Goal: Task Accomplishment & Management: Use online tool/utility

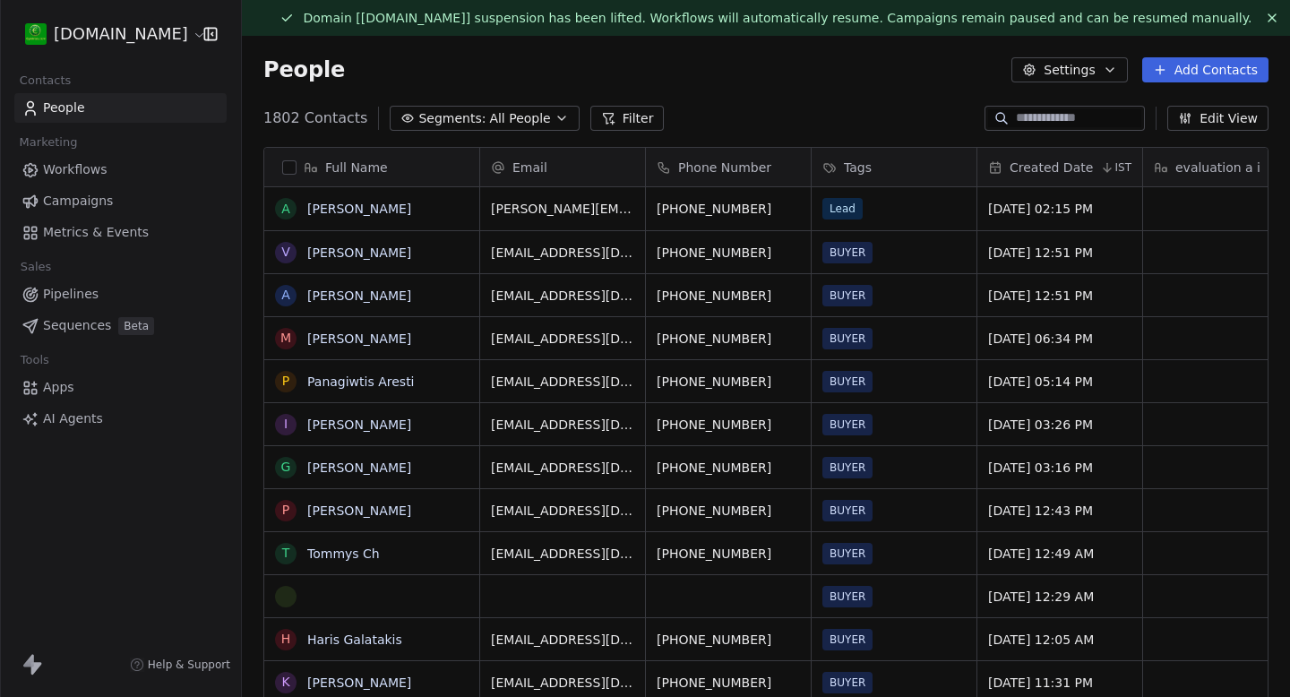
scroll to position [614, 1048]
click at [114, 200] on link "Campaigns" at bounding box center [120, 201] width 212 height 30
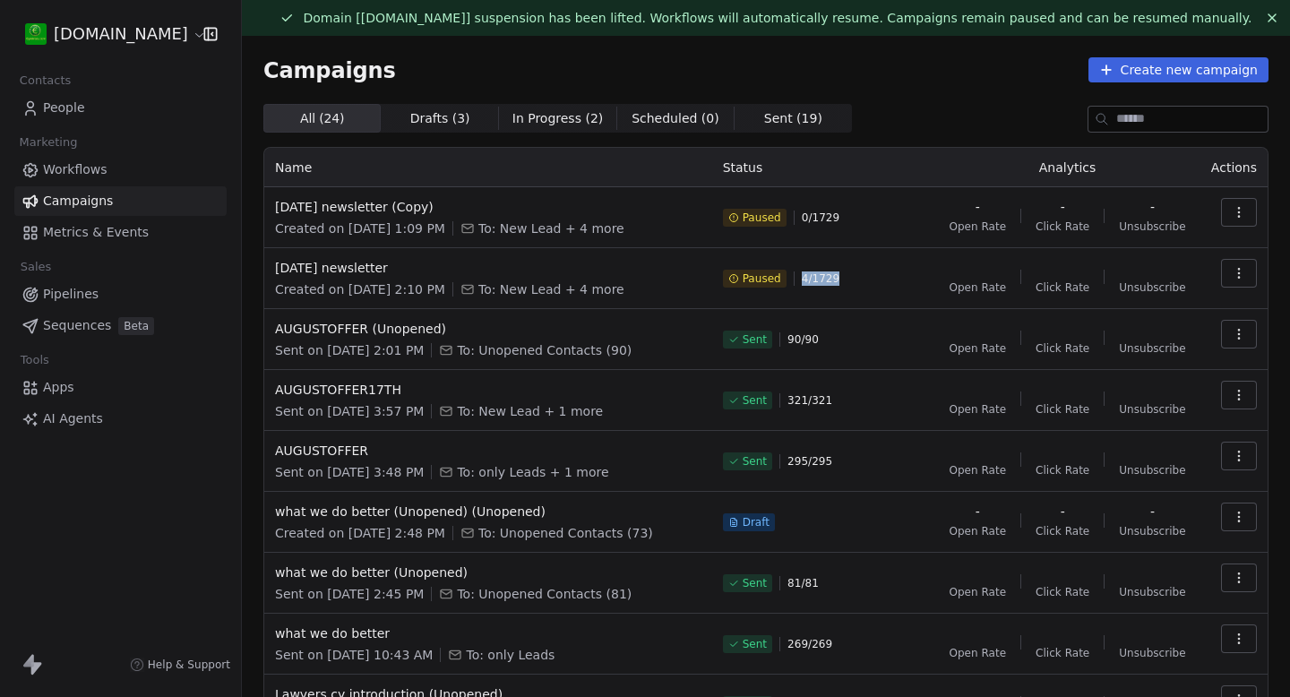
drag, startPoint x: 795, startPoint y: 278, endPoint x: 862, endPoint y: 278, distance: 67.2
click at [862, 278] on div "Paused 4 / 1729" at bounding box center [824, 278] width 203 height 39
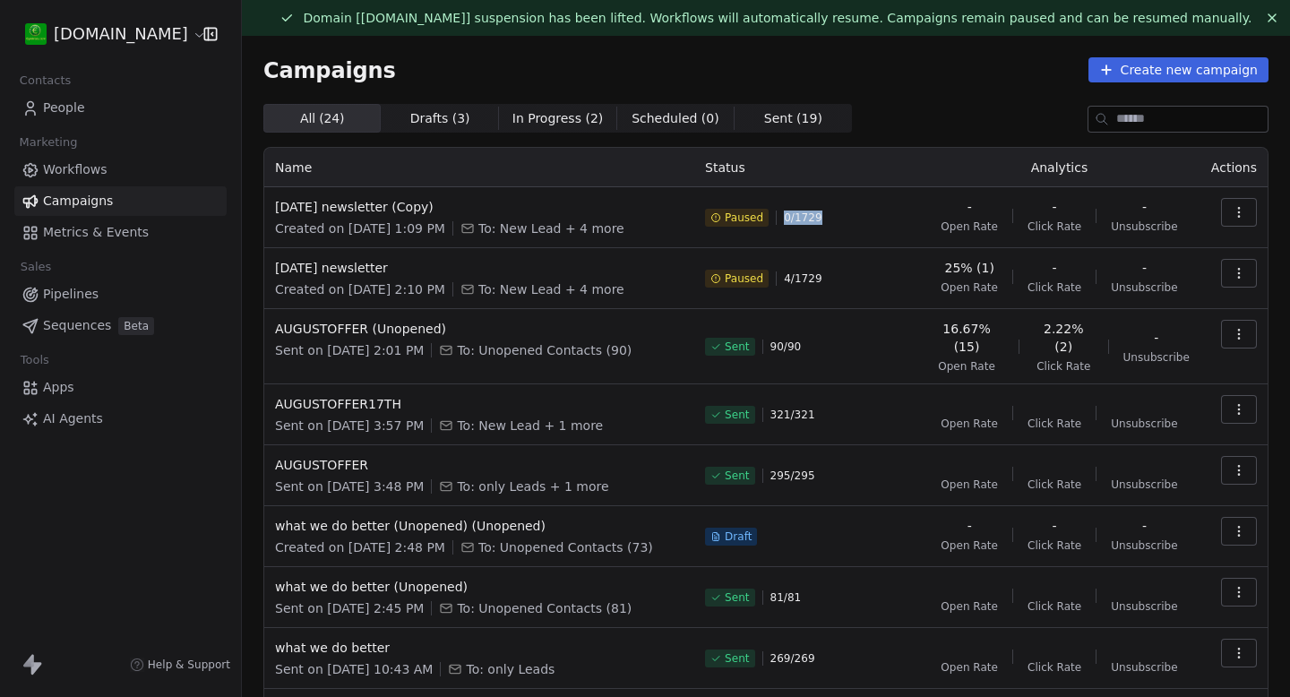
drag, startPoint x: 779, startPoint y: 214, endPoint x: 842, endPoint y: 214, distance: 63.6
click at [842, 214] on div "Paused 0 / 1729" at bounding box center [806, 217] width 203 height 39
click at [843, 214] on div "Paused 0 / 1729" at bounding box center [806, 217] width 203 height 39
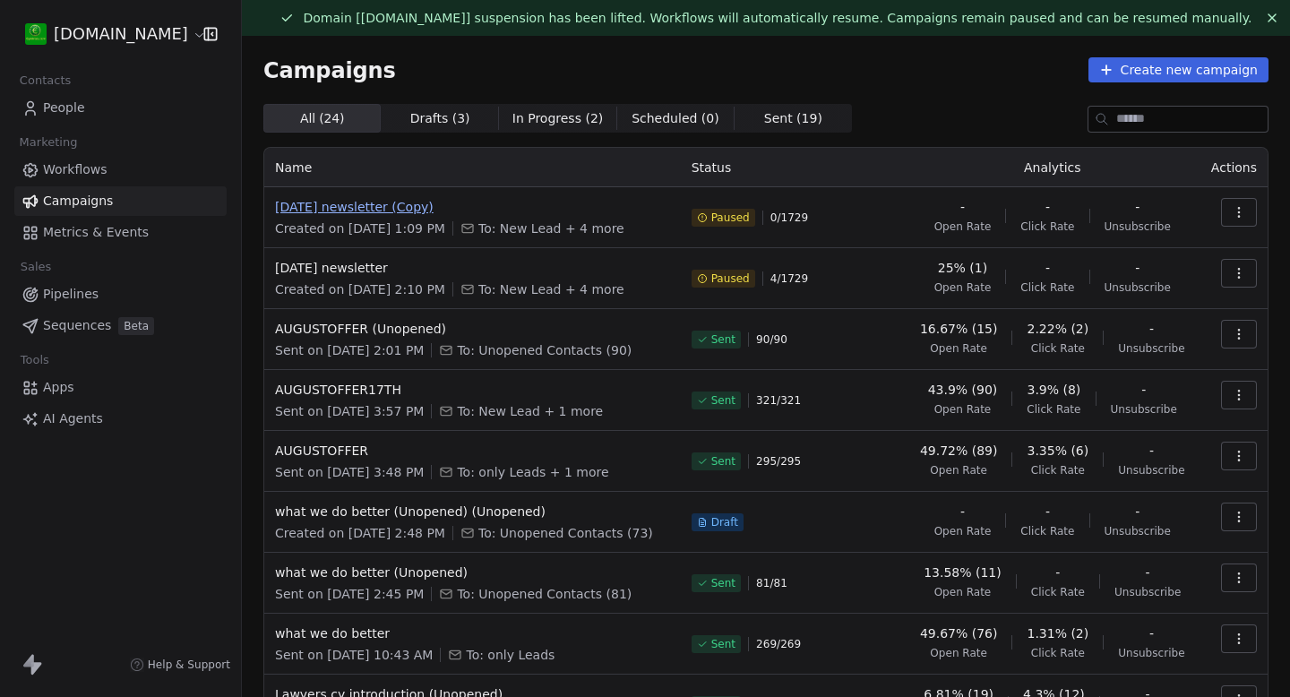
click at [371, 203] on span "[DATE] newsletter (Copy)" at bounding box center [472, 207] width 395 height 18
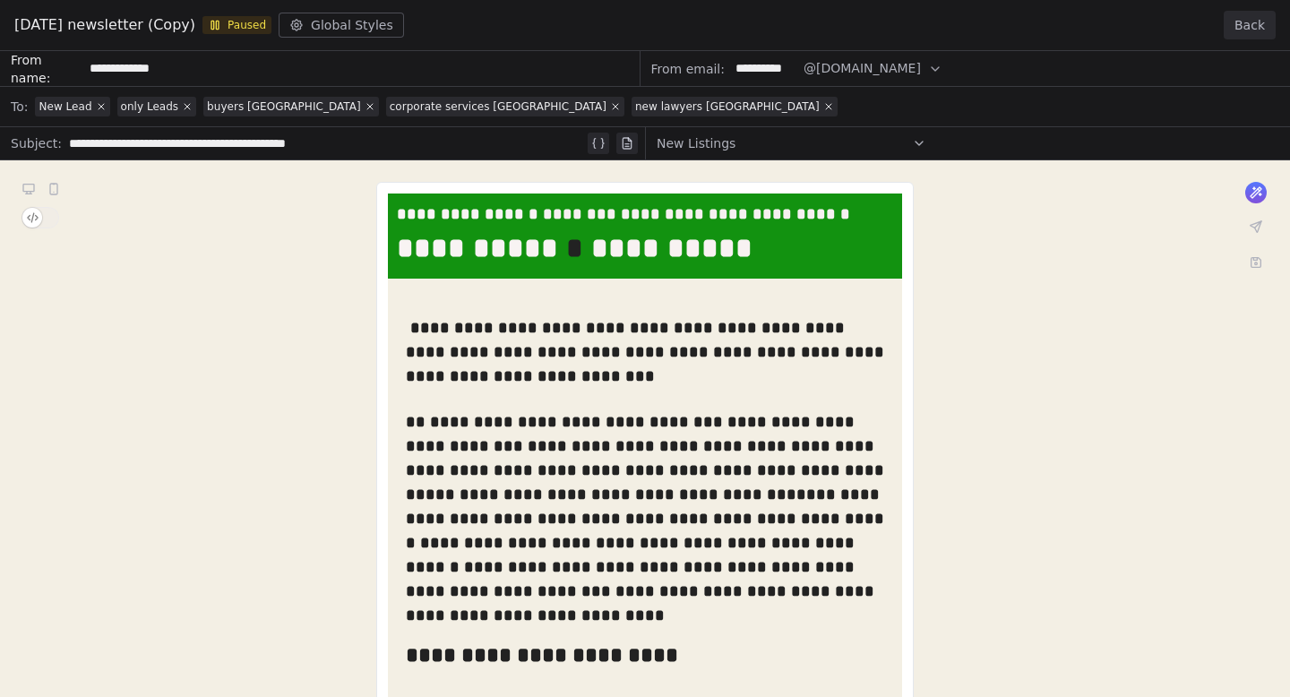
click at [1254, 33] on button "Back" at bounding box center [1250, 25] width 52 height 29
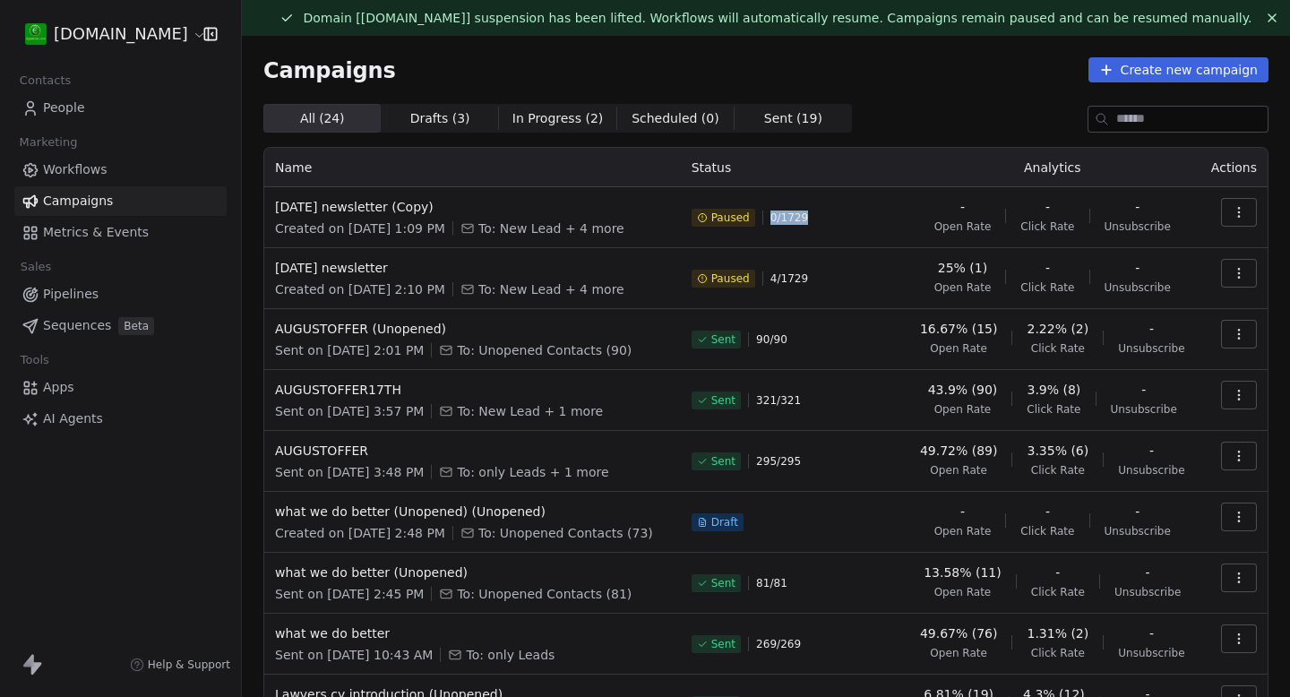
drag, startPoint x: 768, startPoint y: 215, endPoint x: 840, endPoint y: 215, distance: 71.7
click at [840, 215] on div "Paused 0 / 1729" at bounding box center [793, 217] width 203 height 39
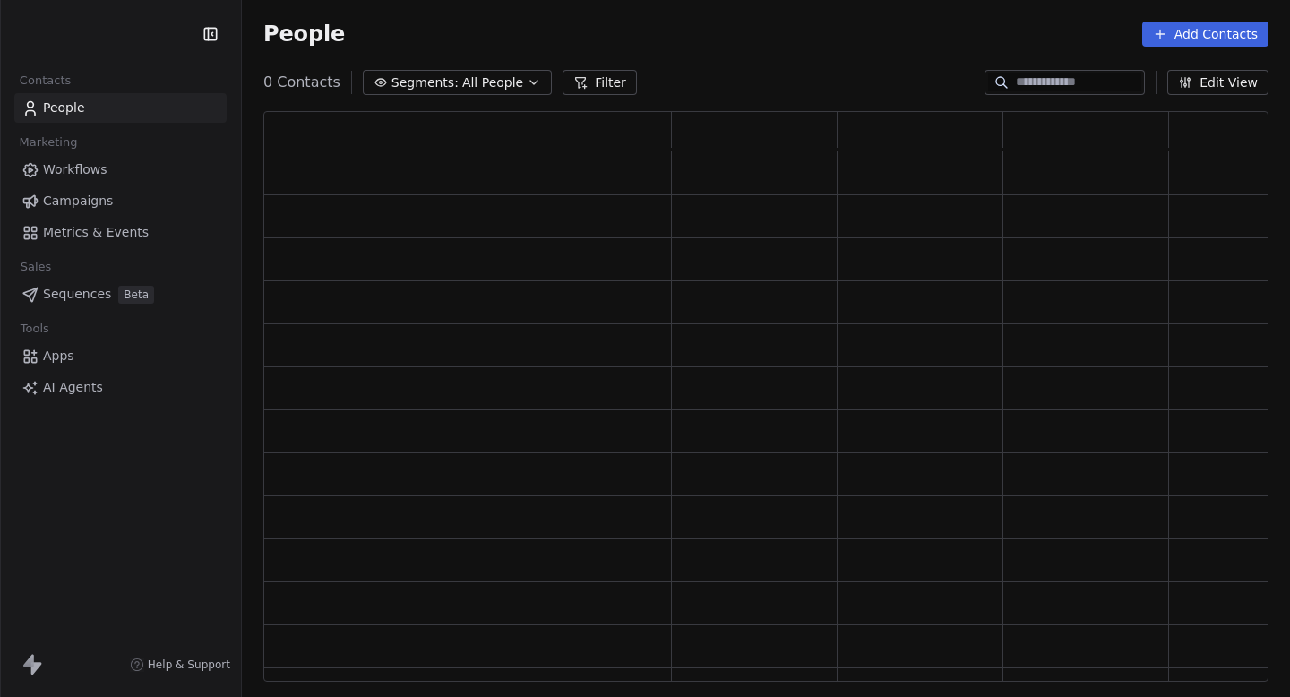
scroll to position [571, 1005]
